Goal: Use online tool/utility: Use online tool/utility

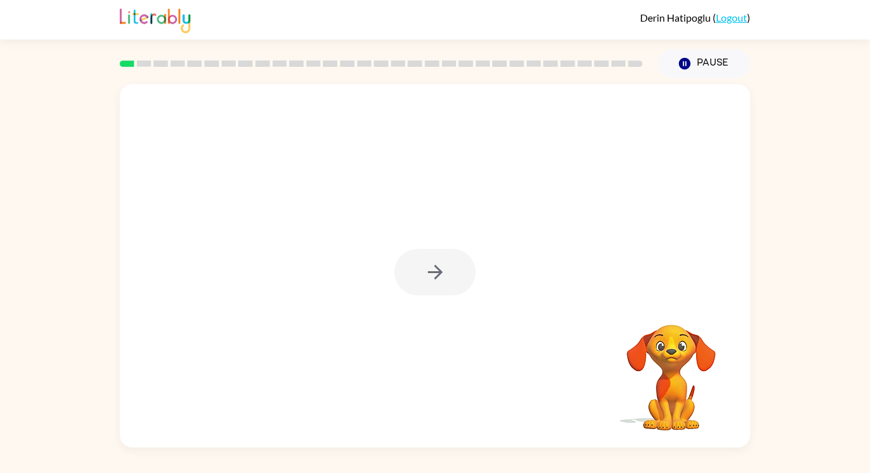
click at [476, 205] on div at bounding box center [435, 266] width 631 height 364
click at [429, 291] on div at bounding box center [435, 272] width 82 height 46
click at [429, 290] on div at bounding box center [435, 272] width 82 height 46
click at [442, 287] on button "button" at bounding box center [435, 272] width 82 height 46
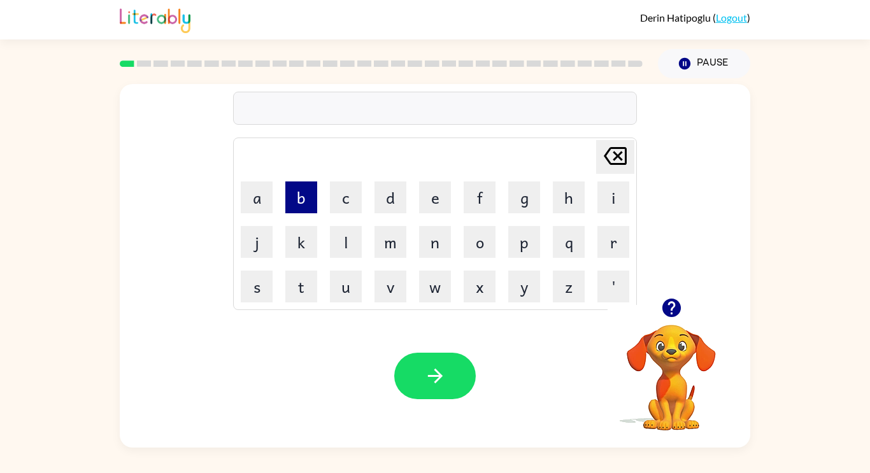
click at [298, 192] on button "b" at bounding box center [301, 198] width 32 height 32
click at [490, 242] on button "o" at bounding box center [480, 242] width 32 height 32
click at [603, 231] on button "r" at bounding box center [613, 242] width 32 height 32
click at [387, 182] on button "d" at bounding box center [391, 198] width 32 height 32
click at [448, 201] on button "e" at bounding box center [435, 198] width 32 height 32
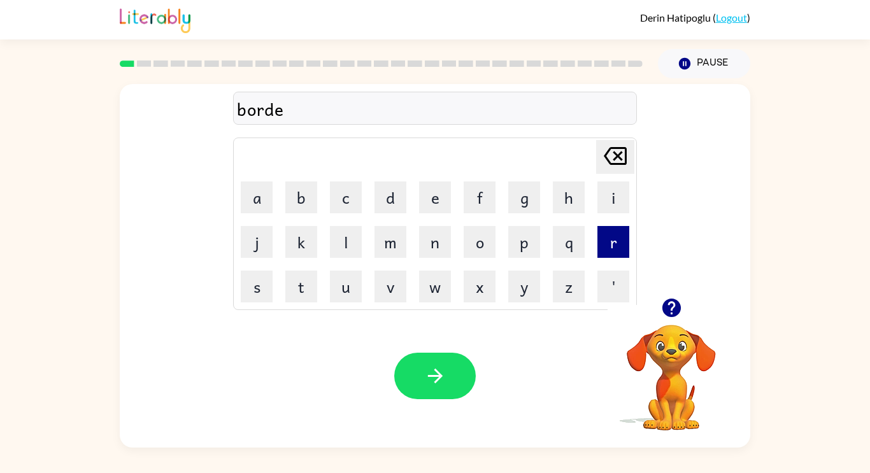
click at [608, 248] on button "r" at bounding box center [613, 242] width 32 height 32
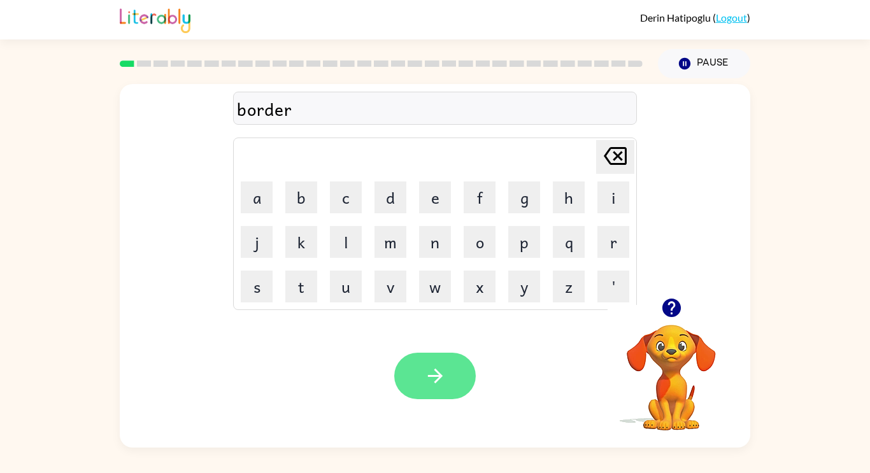
click at [430, 376] on icon "button" at bounding box center [434, 376] width 15 height 15
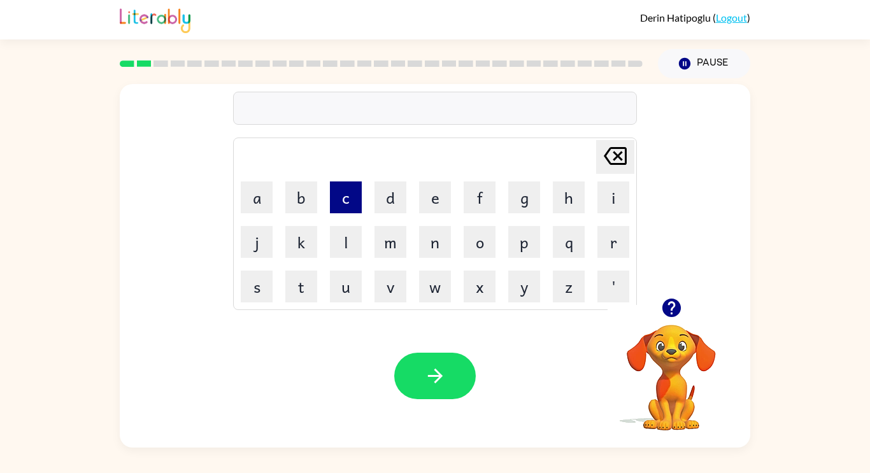
click at [346, 194] on button "c" at bounding box center [346, 198] width 32 height 32
click at [484, 244] on button "o" at bounding box center [480, 242] width 32 height 32
click at [352, 285] on button "u" at bounding box center [346, 287] width 32 height 32
click at [427, 252] on button "n" at bounding box center [435, 242] width 32 height 32
click at [297, 299] on button "t" at bounding box center [301, 287] width 32 height 32
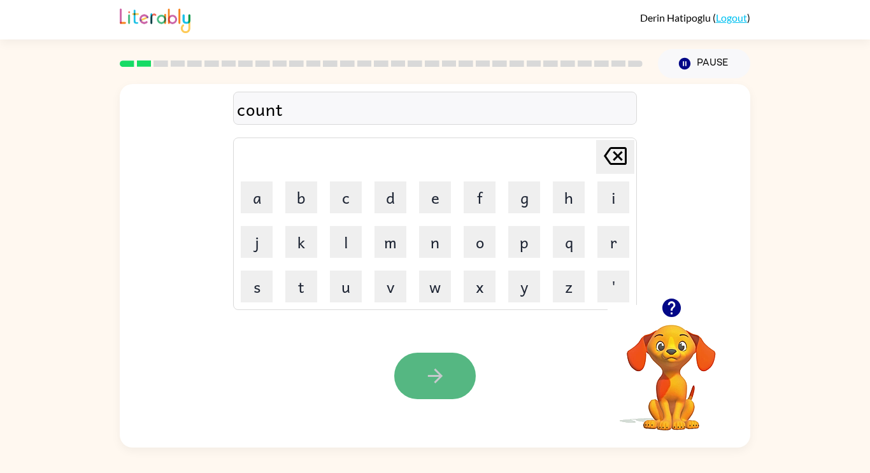
click at [450, 358] on button "button" at bounding box center [435, 376] width 82 height 46
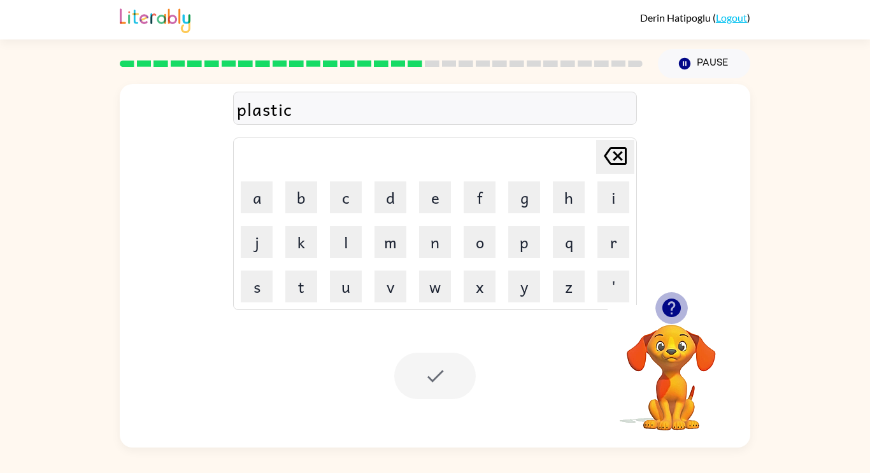
click at [672, 302] on icon "button" at bounding box center [671, 308] width 22 height 22
click at [448, 371] on div at bounding box center [435, 376] width 82 height 46
click at [611, 157] on icon "[PERSON_NAME] last character input" at bounding box center [615, 156] width 31 height 31
click at [331, 200] on button "c" at bounding box center [346, 198] width 32 height 32
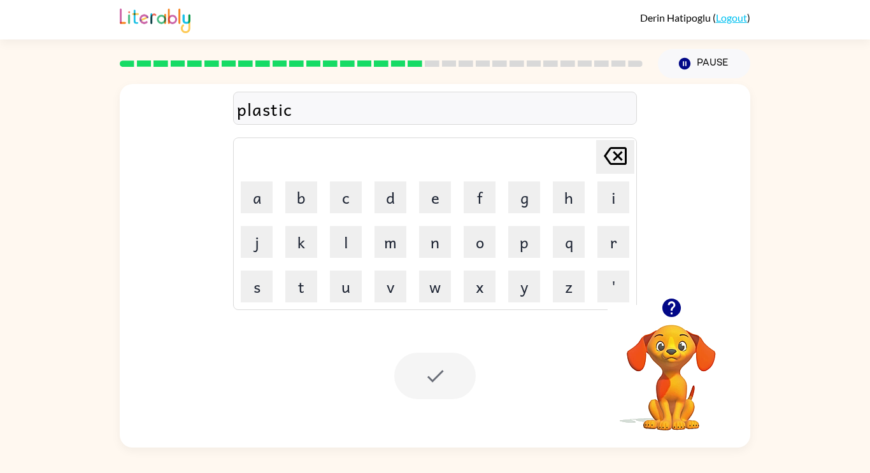
click at [431, 372] on div at bounding box center [435, 376] width 82 height 46
